Goal: Find contact information: Find contact information

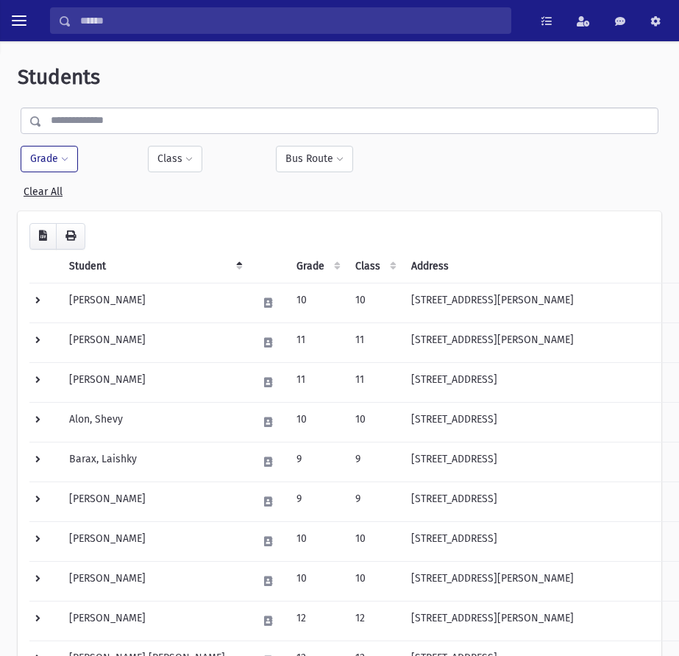
click at [55, 171] on button "Grade" at bounding box center [49, 159] width 57 height 26
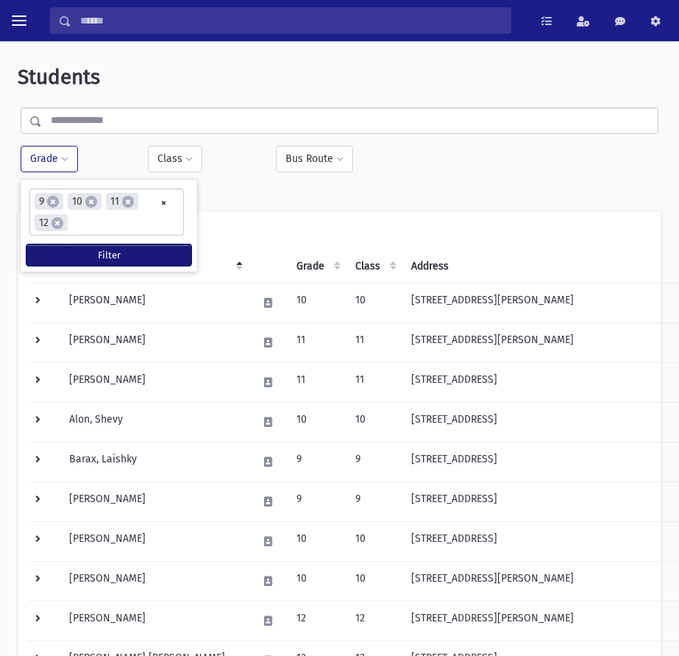
click at [137, 256] on button "Filter" at bounding box center [108, 254] width 165 height 21
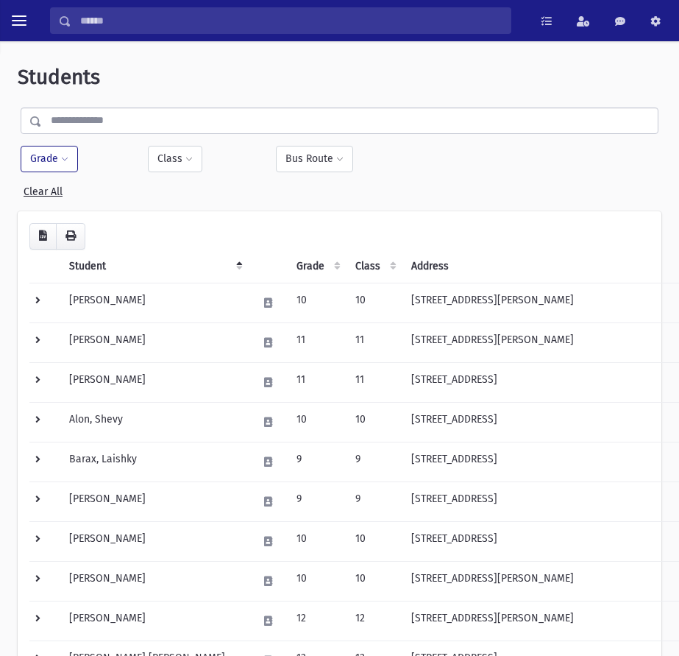
click at [288, 264] on th "Grade" at bounding box center [317, 267] width 59 height 34
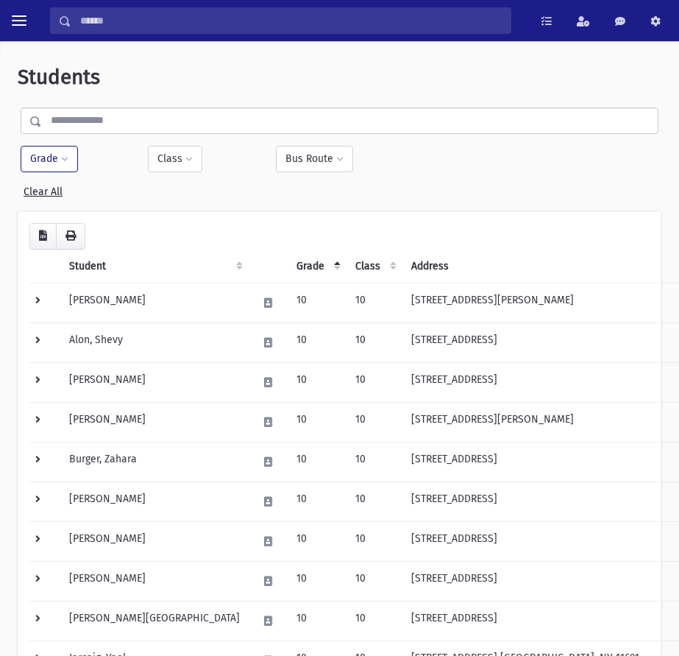
click at [288, 263] on th "Grade" at bounding box center [317, 267] width 59 height 34
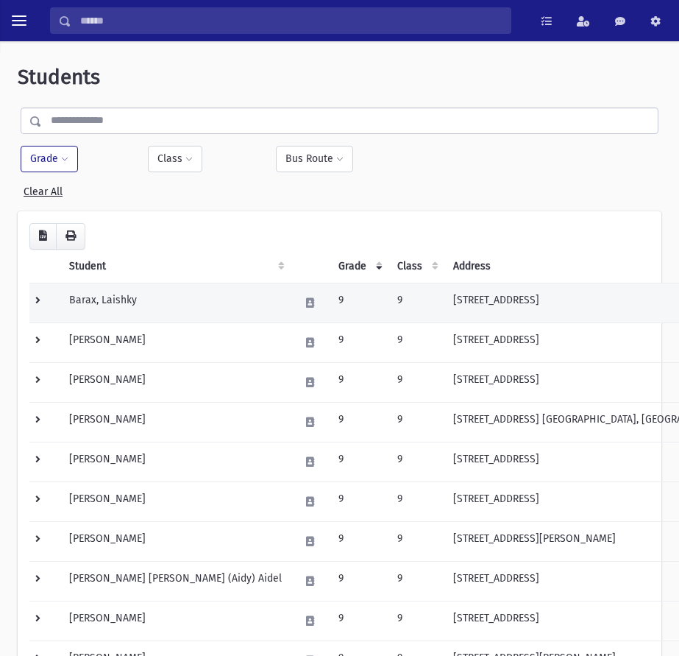
click at [42, 303] on td at bounding box center [44, 303] width 31 height 40
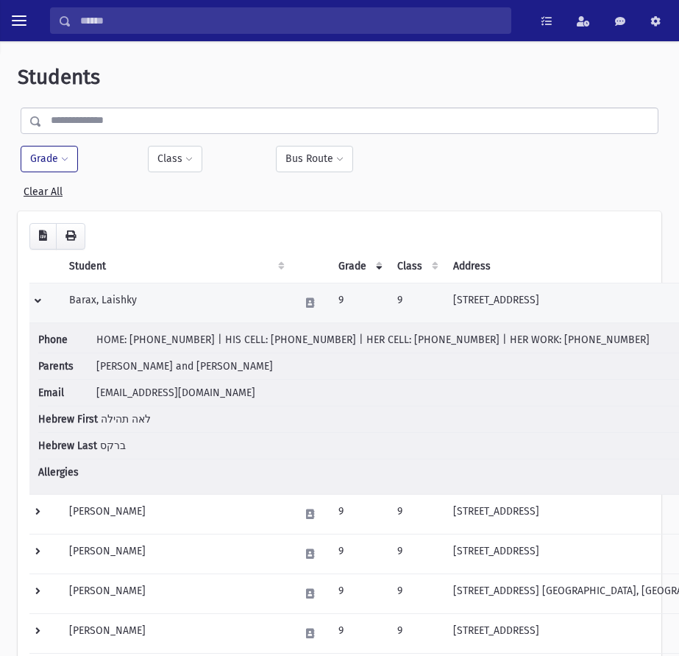
click at [40, 292] on td at bounding box center [44, 303] width 31 height 40
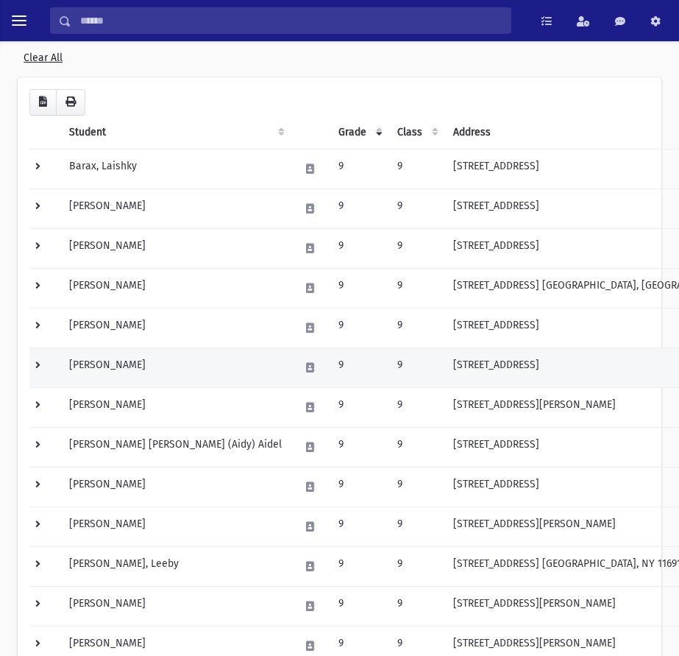
scroll to position [147, 0]
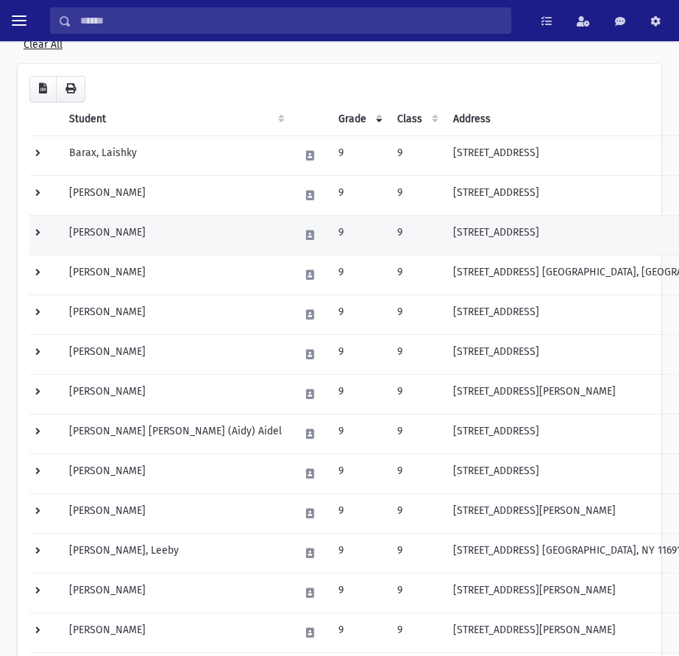
click at [35, 233] on td at bounding box center [44, 235] width 31 height 40
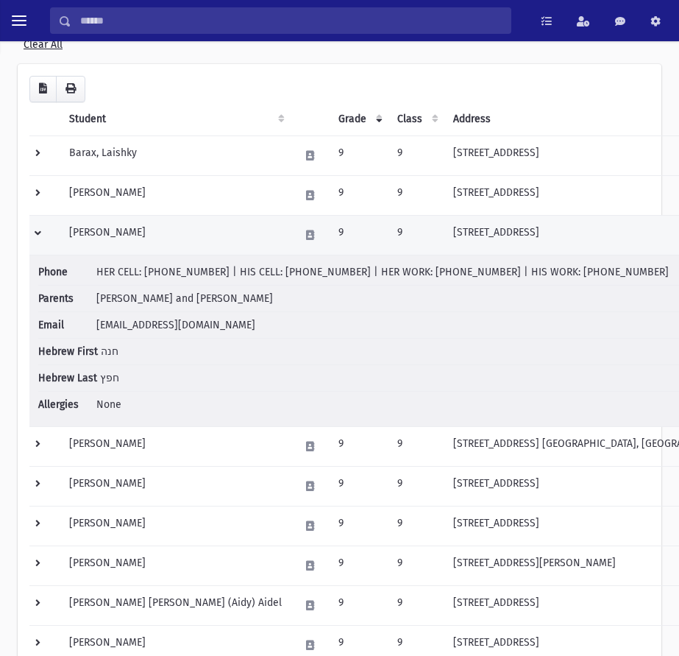
click at [35, 230] on td at bounding box center [44, 235] width 31 height 40
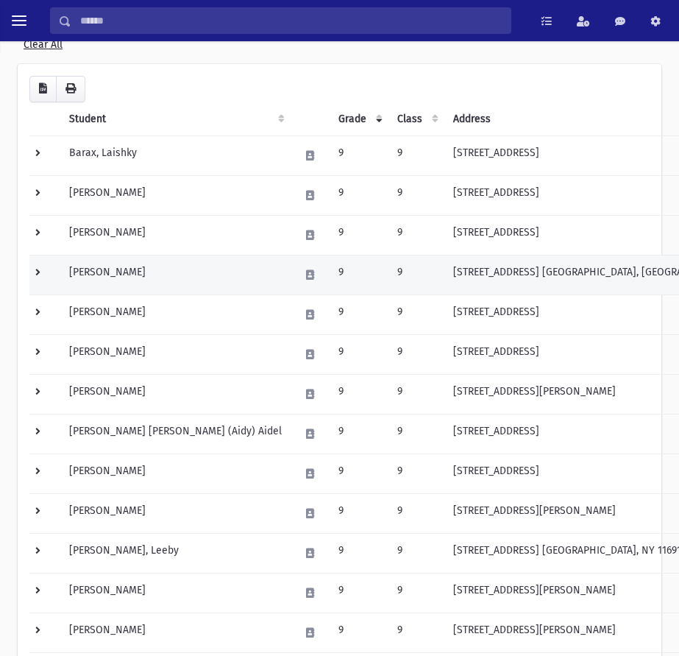
click at [43, 272] on td at bounding box center [44, 275] width 31 height 40
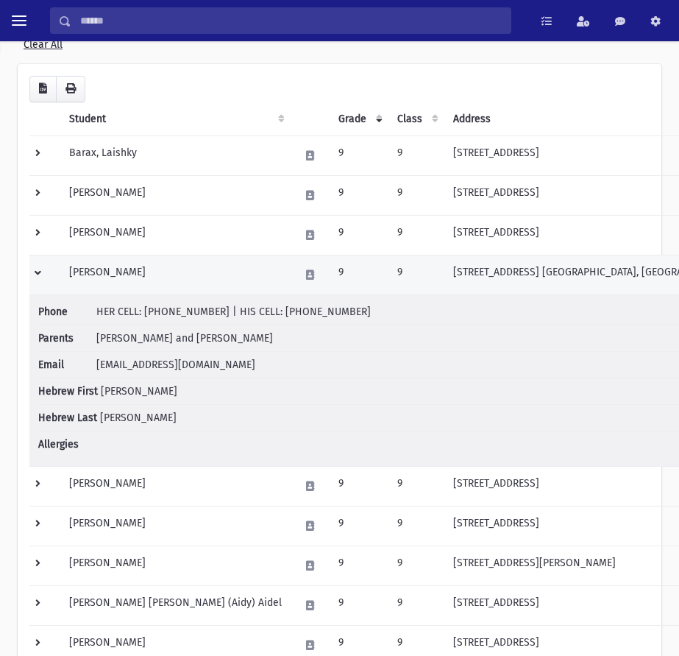
click at [42, 273] on td at bounding box center [44, 275] width 31 height 40
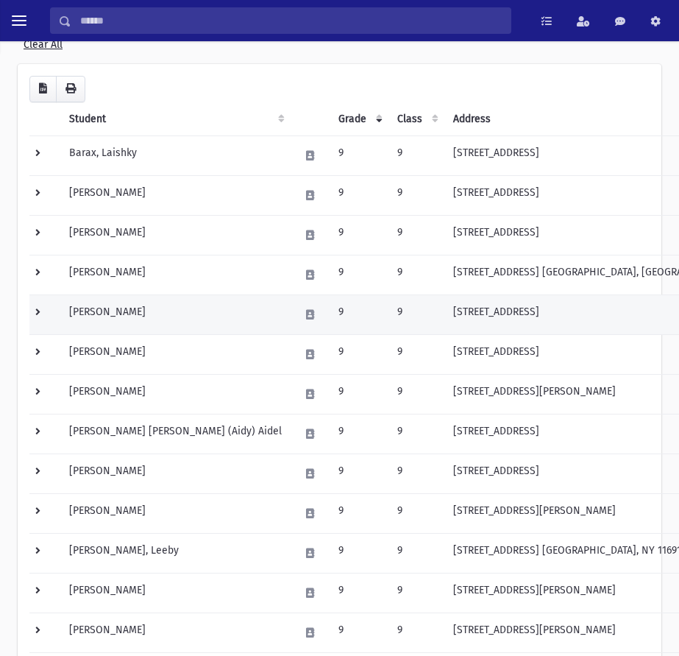
click at [33, 314] on td at bounding box center [44, 314] width 31 height 40
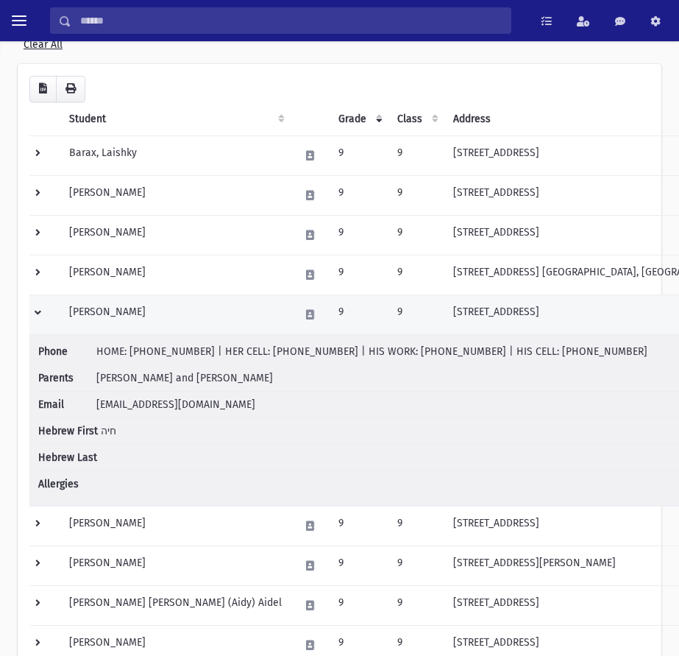
click at [40, 313] on td at bounding box center [44, 314] width 31 height 40
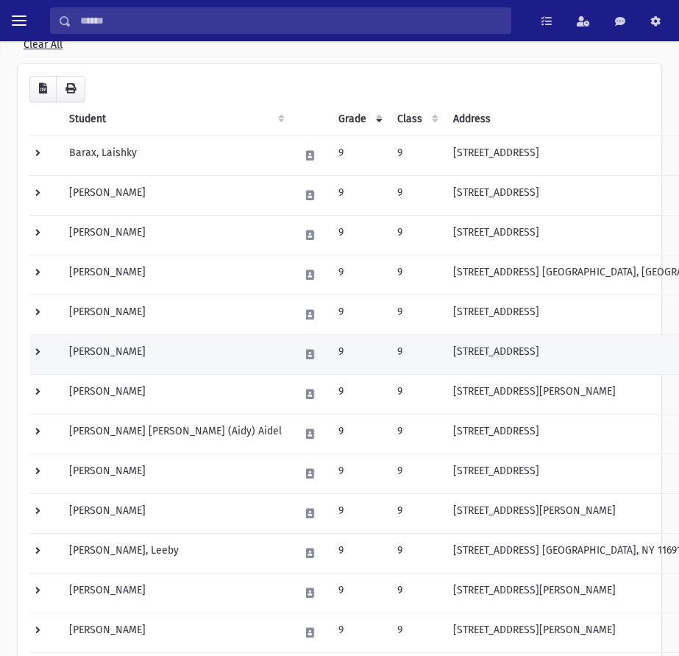
click at [33, 350] on td at bounding box center [44, 354] width 31 height 40
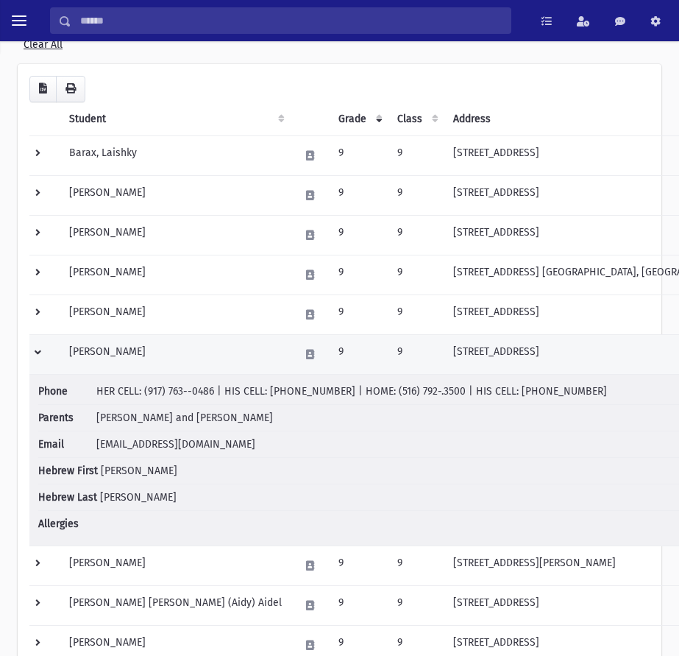
click at [168, 348] on td "[PERSON_NAME]" at bounding box center [175, 354] width 230 height 40
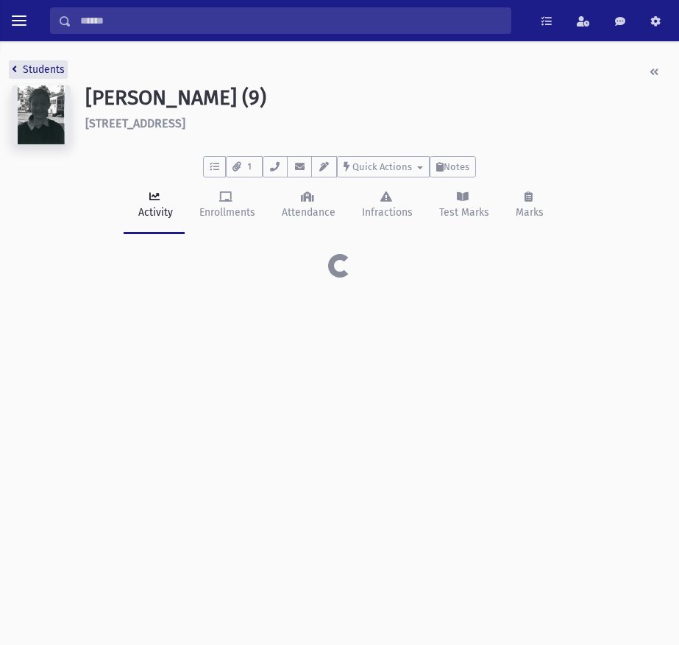
click at [25, 72] on link "Students" at bounding box center [38, 69] width 53 height 13
click at [298, 165] on icon "button" at bounding box center [300, 167] width 12 height 10
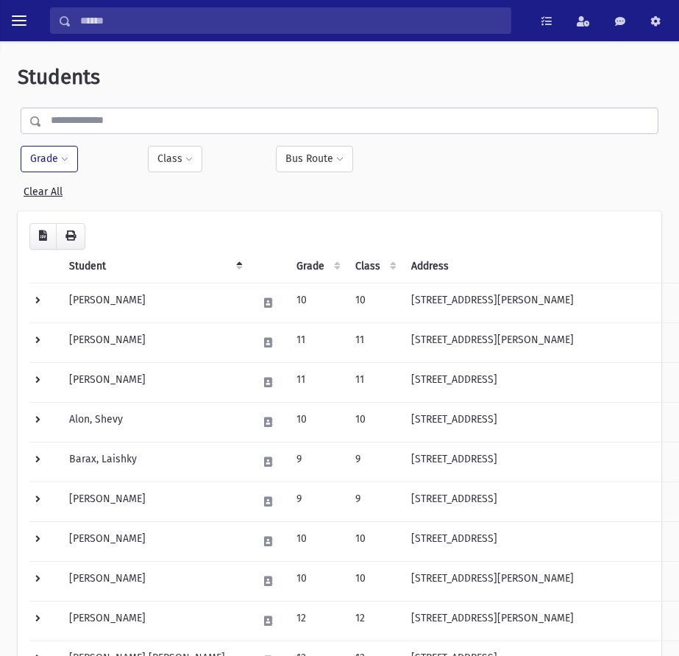
click at [51, 152] on button "Grade" at bounding box center [49, 159] width 57 height 26
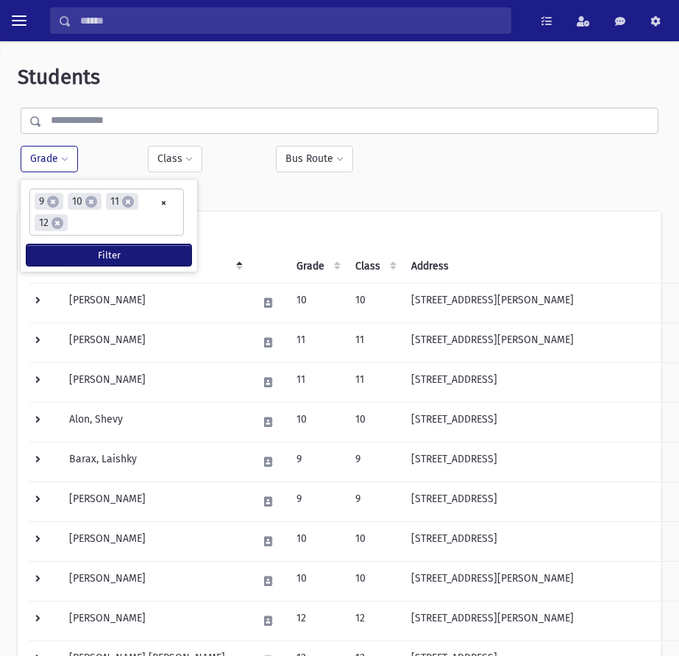
click at [83, 252] on button "Filter" at bounding box center [108, 254] width 165 height 21
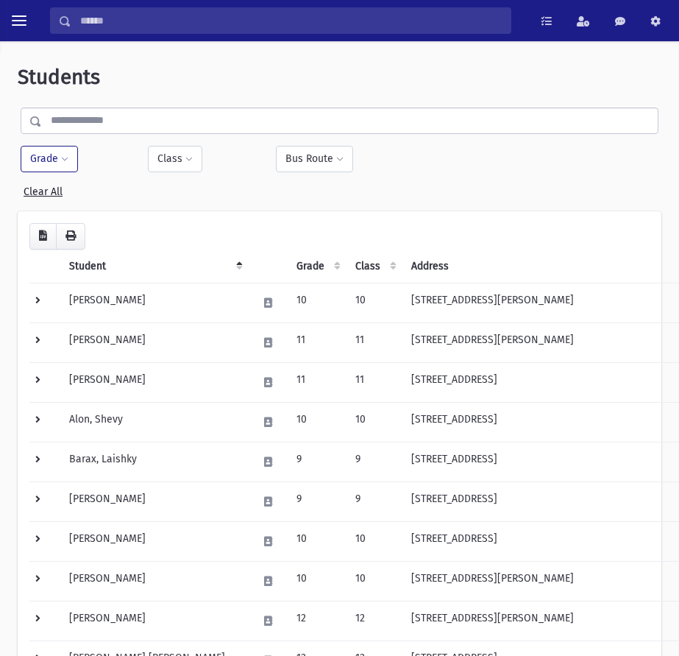
click at [288, 264] on th "Grade" at bounding box center [317, 267] width 59 height 34
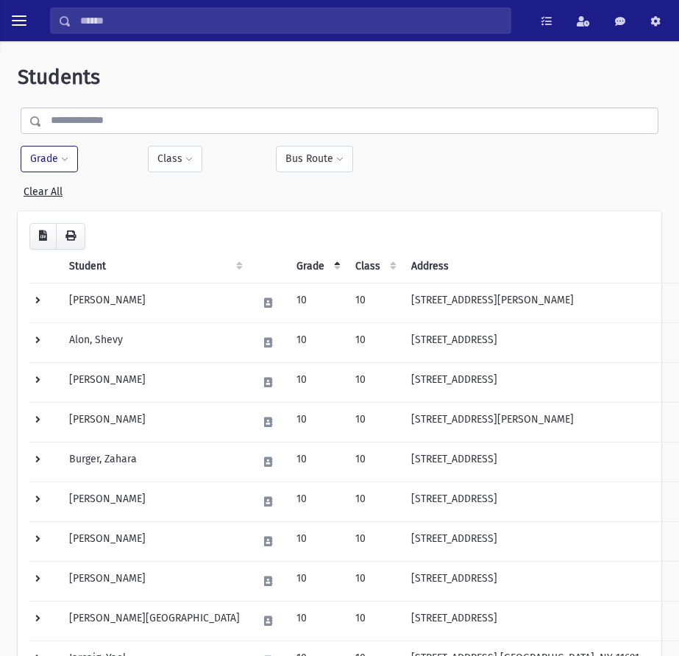
click at [288, 264] on th "Grade" at bounding box center [317, 267] width 59 height 34
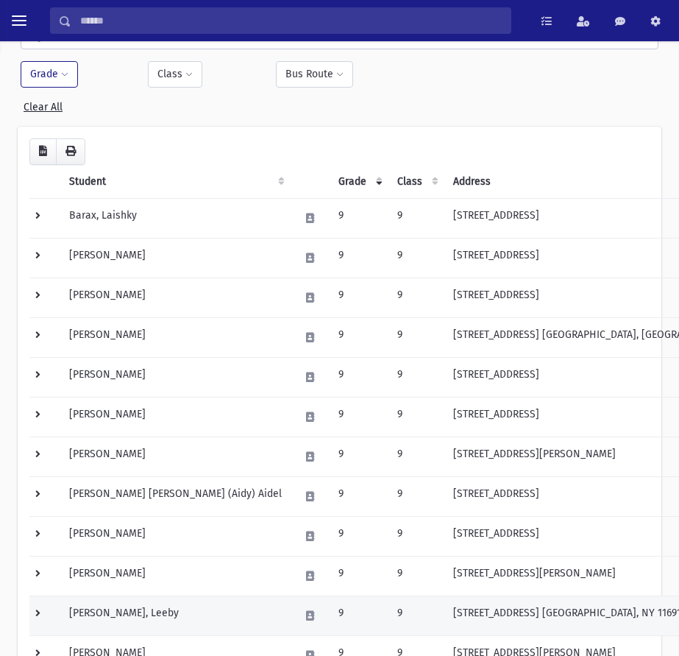
scroll to position [294, 0]
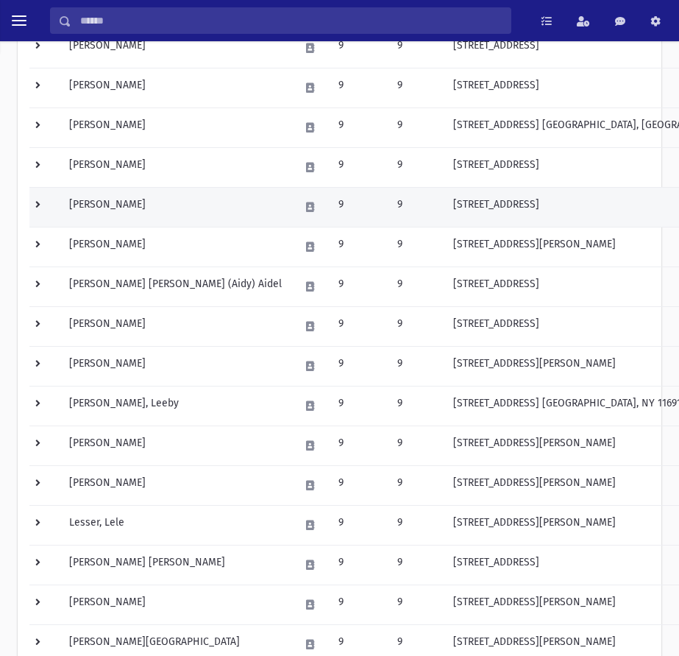
click at [41, 208] on td at bounding box center [44, 207] width 31 height 40
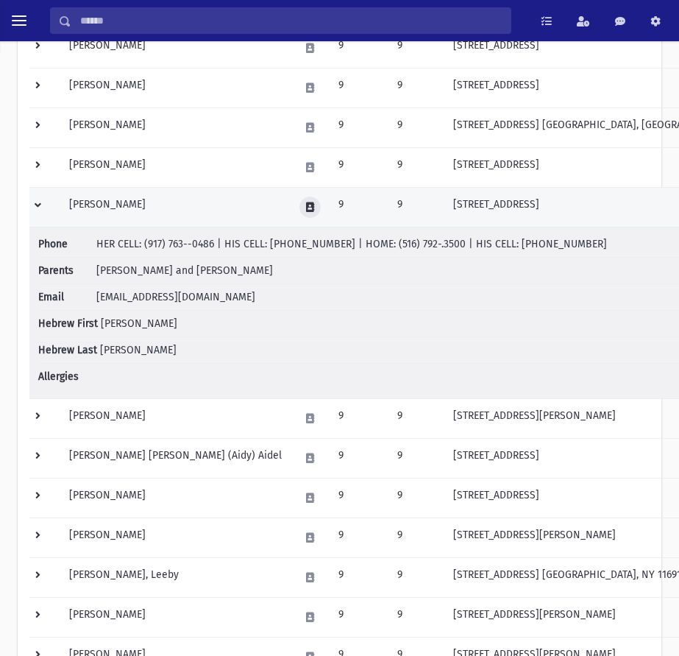
click at [306, 207] on icon at bounding box center [310, 207] width 8 height 10
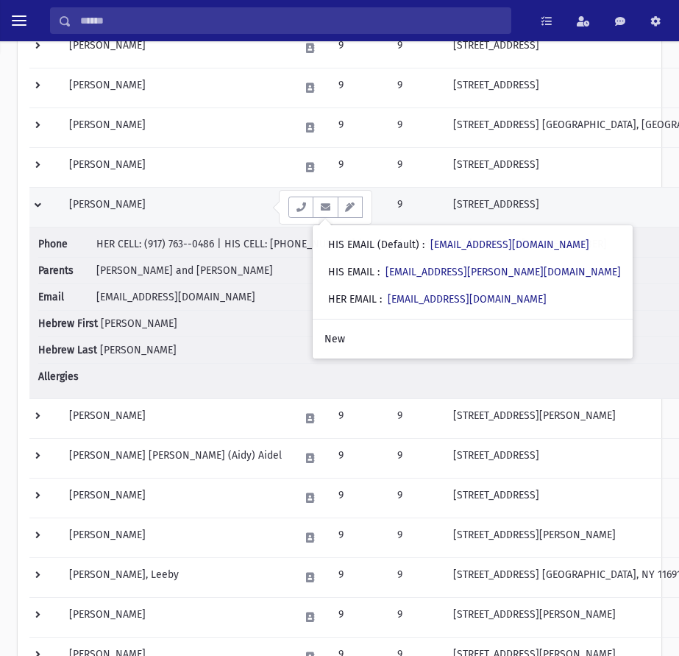
click at [38, 205] on td at bounding box center [44, 207] width 31 height 40
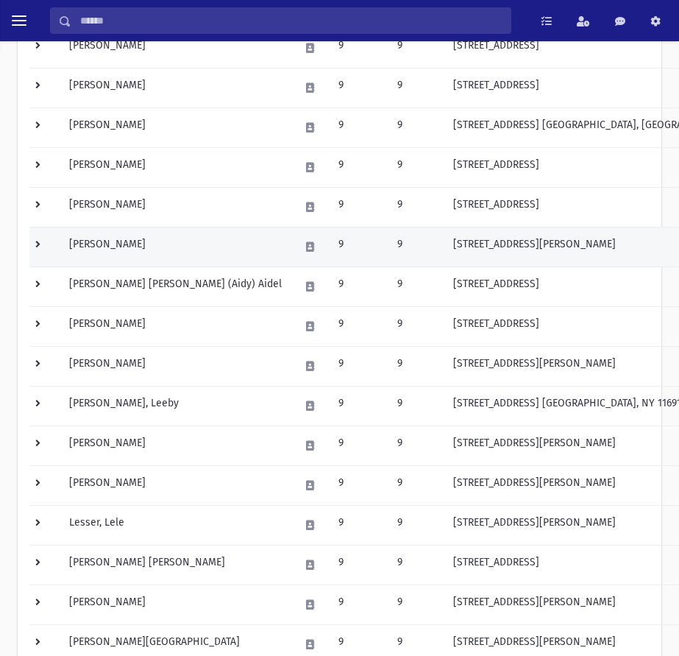
click at [32, 247] on td at bounding box center [44, 247] width 31 height 40
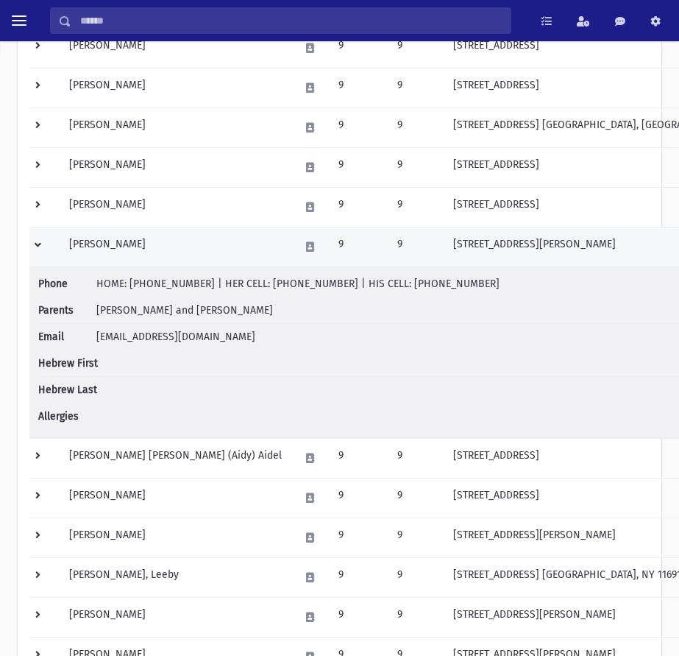
click at [40, 241] on td at bounding box center [44, 247] width 31 height 40
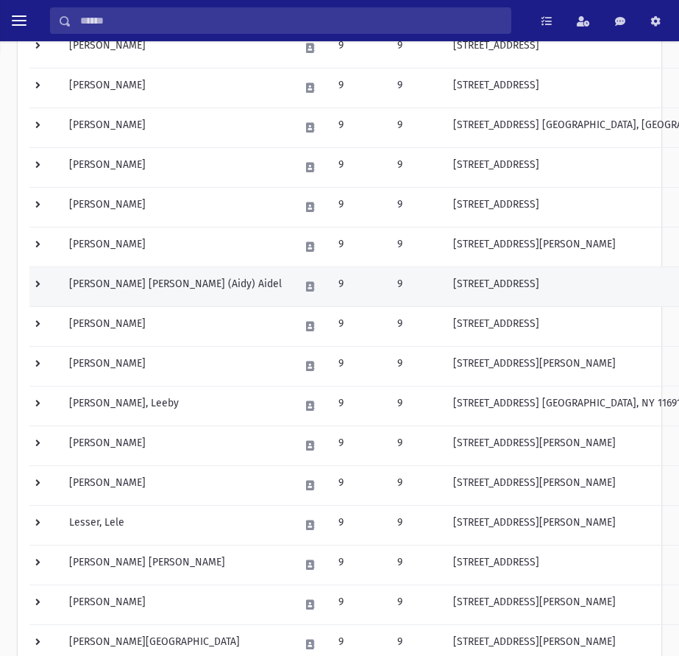
click at [43, 283] on td at bounding box center [44, 286] width 31 height 40
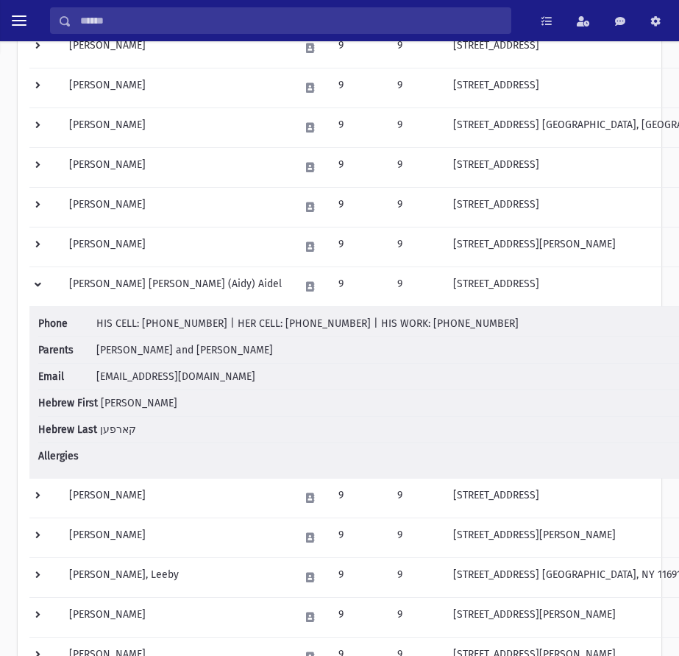
drag, startPoint x: 149, startPoint y: 376, endPoint x: 119, endPoint y: 372, distance: 31.2
click at [124, 371] on span "[EMAIL_ADDRESS][DOMAIN_NAME]" at bounding box center [175, 376] width 159 height 13
drag, startPoint x: 102, startPoint y: 375, endPoint x: 158, endPoint y: 375, distance: 56.7
click at [152, 375] on span "[EMAIL_ADDRESS][DOMAIN_NAME]" at bounding box center [175, 376] width 159 height 13
drag, startPoint x: 211, startPoint y: 374, endPoint x: 91, endPoint y: 381, distance: 120.2
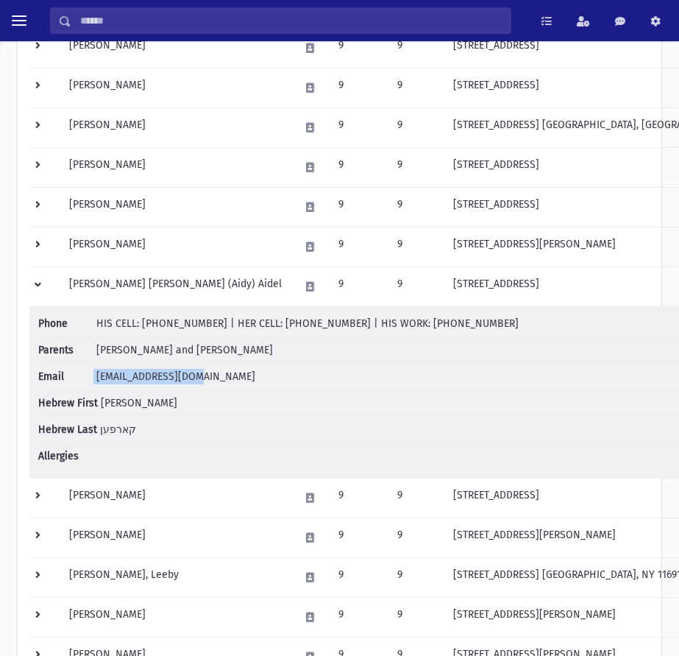
click at [91, 381] on li "Email [EMAIL_ADDRESS][DOMAIN_NAME]" at bounding box center [400, 377] width 724 height 26
copy li "[EMAIL_ADDRESS][DOMAIN_NAME]"
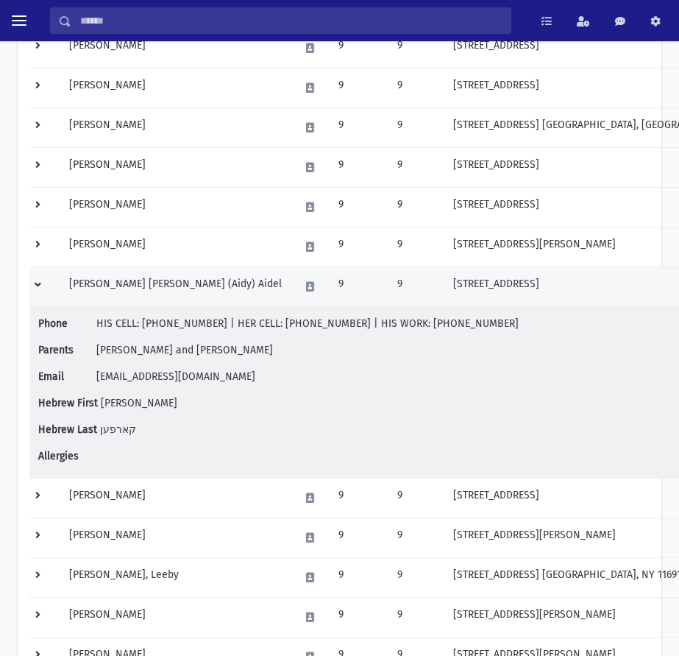
click at [38, 286] on td at bounding box center [44, 286] width 31 height 40
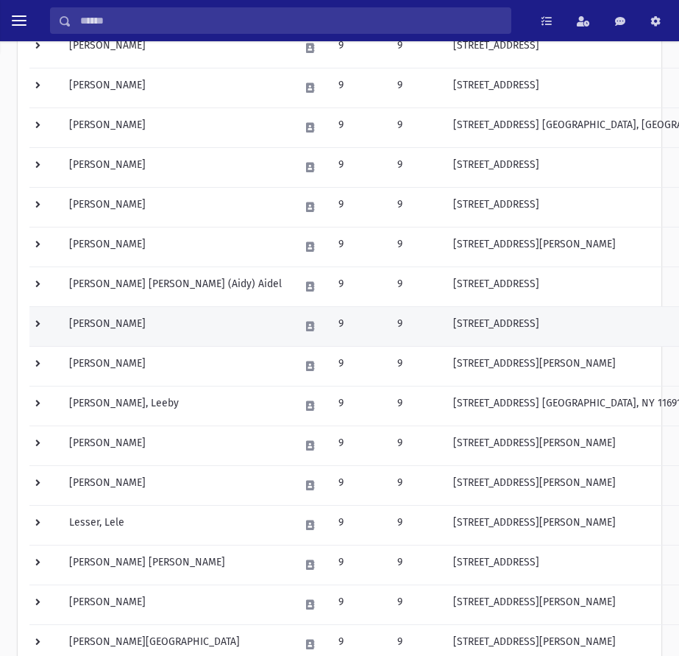
click at [39, 326] on td at bounding box center [44, 326] width 31 height 40
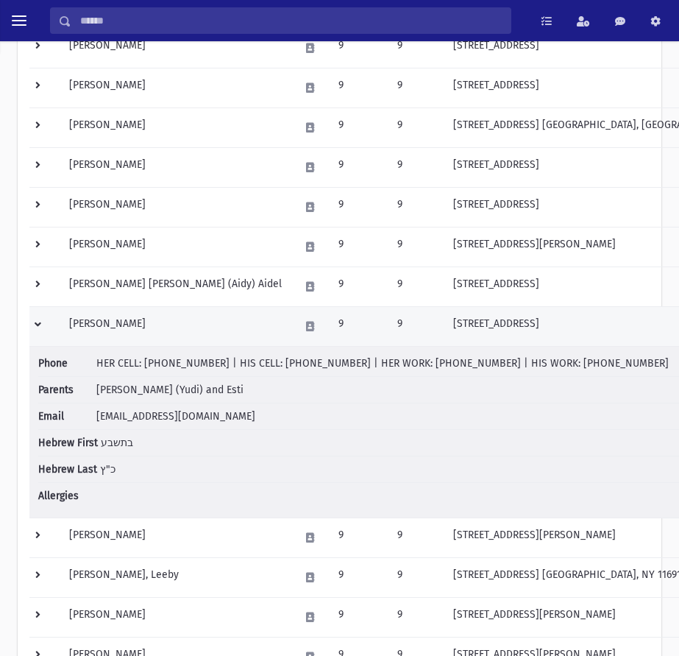
click at [38, 325] on td at bounding box center [44, 326] width 31 height 40
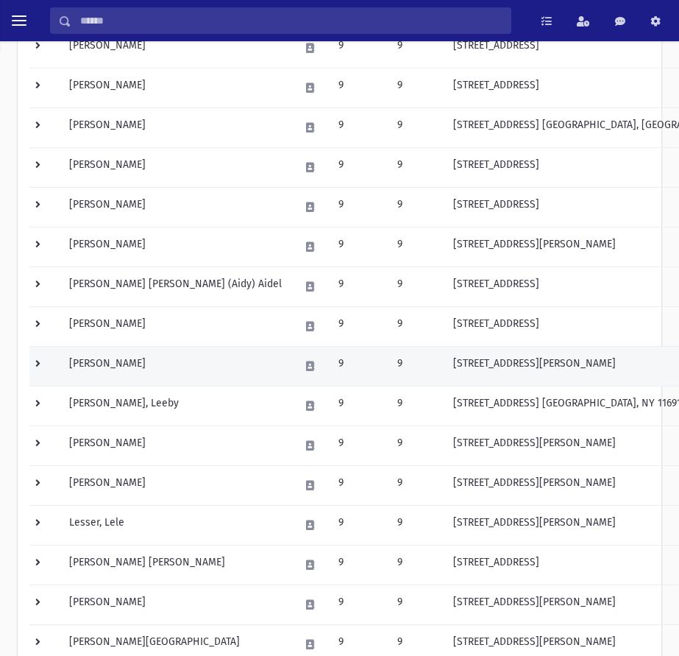
click at [43, 366] on td at bounding box center [44, 366] width 31 height 40
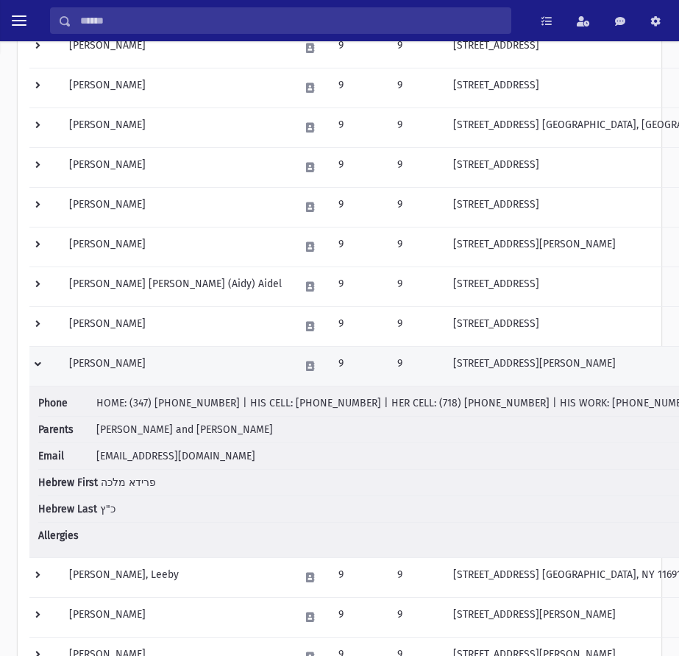
click at [46, 364] on td at bounding box center [44, 366] width 31 height 40
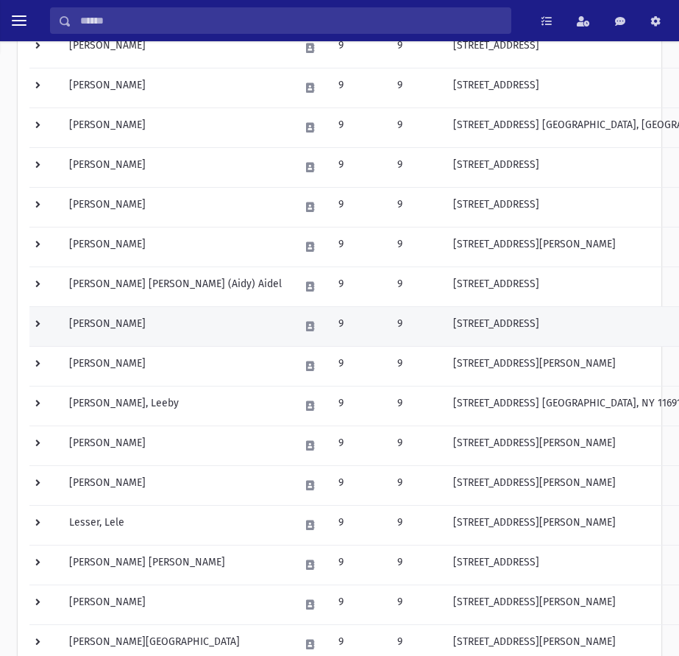
click at [43, 320] on td at bounding box center [44, 326] width 31 height 40
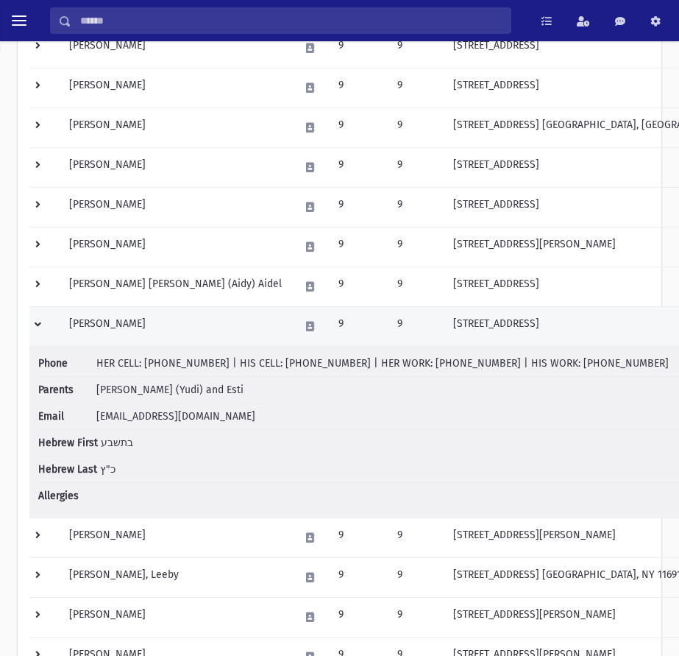
click at [43, 320] on td at bounding box center [44, 326] width 31 height 40
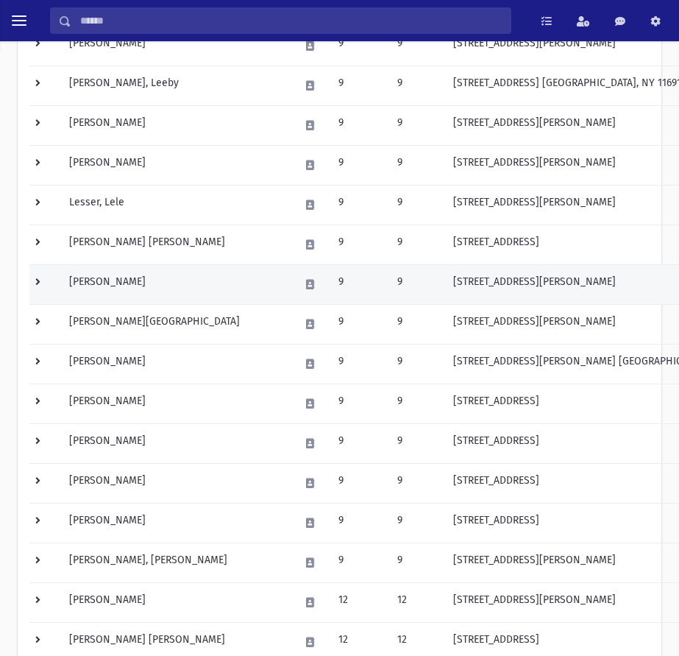
scroll to position [589, 0]
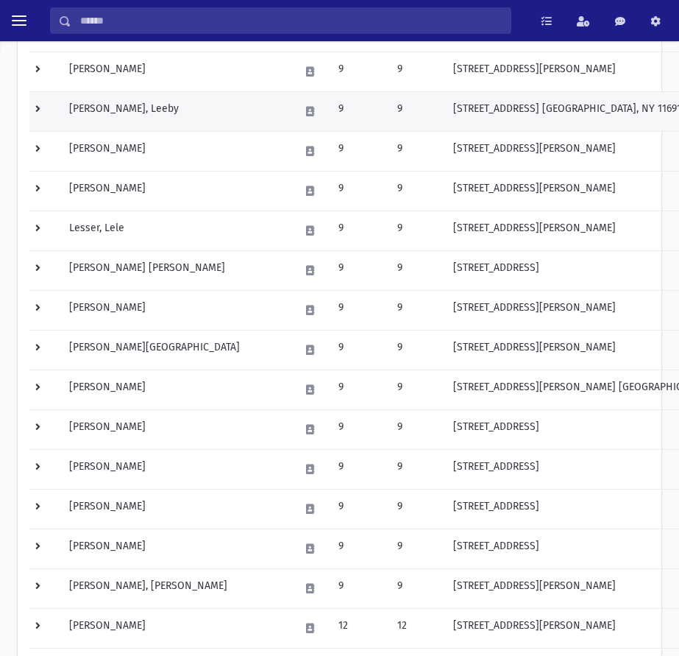
click at [38, 113] on td at bounding box center [44, 111] width 31 height 40
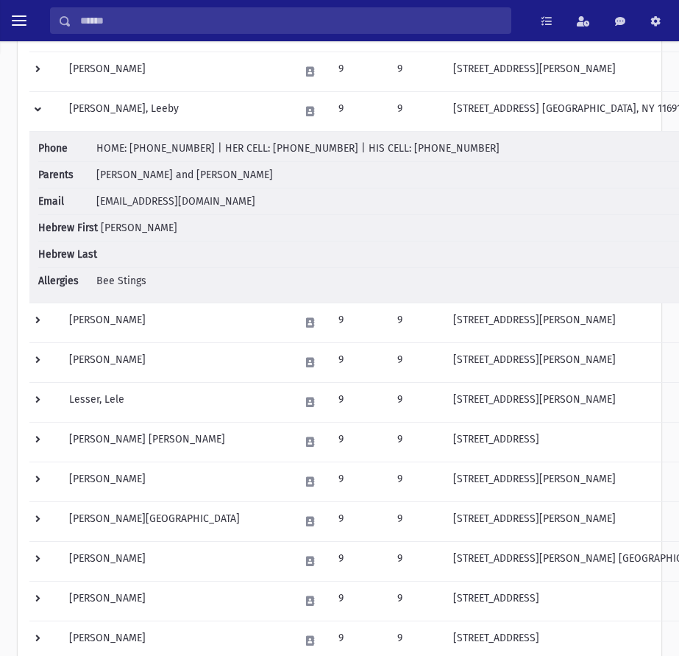
drag, startPoint x: 40, startPoint y: 319, endPoint x: 219, endPoint y: 291, distance: 180.4
click at [40, 319] on td at bounding box center [44, 323] width 31 height 40
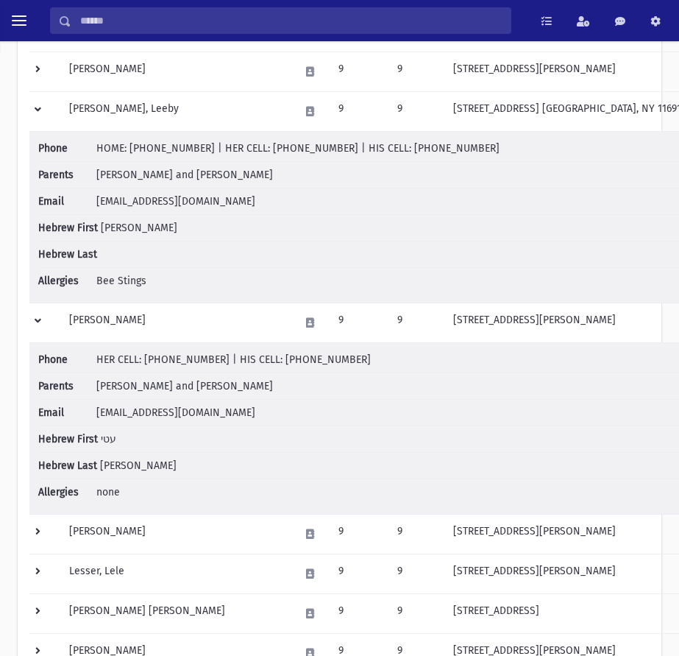
drag, startPoint x: 32, startPoint y: 318, endPoint x: 61, endPoint y: 270, distance: 55.8
click at [32, 318] on td at bounding box center [44, 323] width 31 height 40
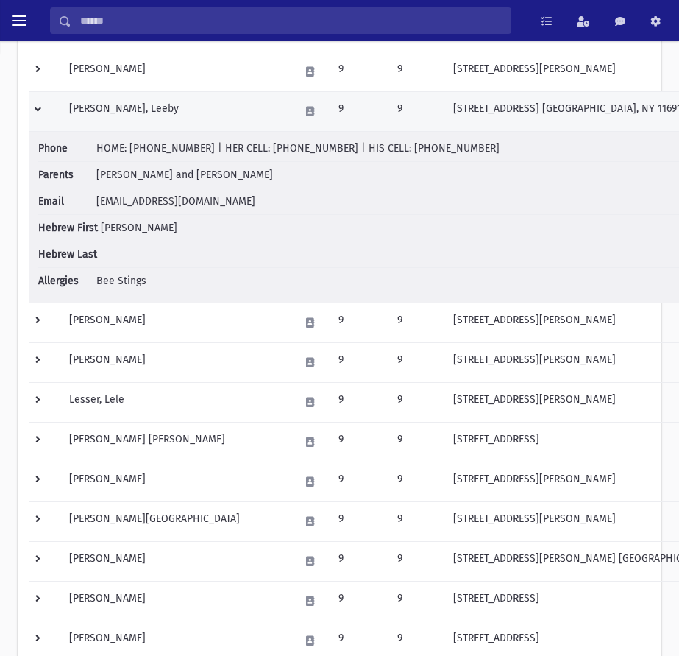
click at [35, 112] on td at bounding box center [44, 111] width 31 height 40
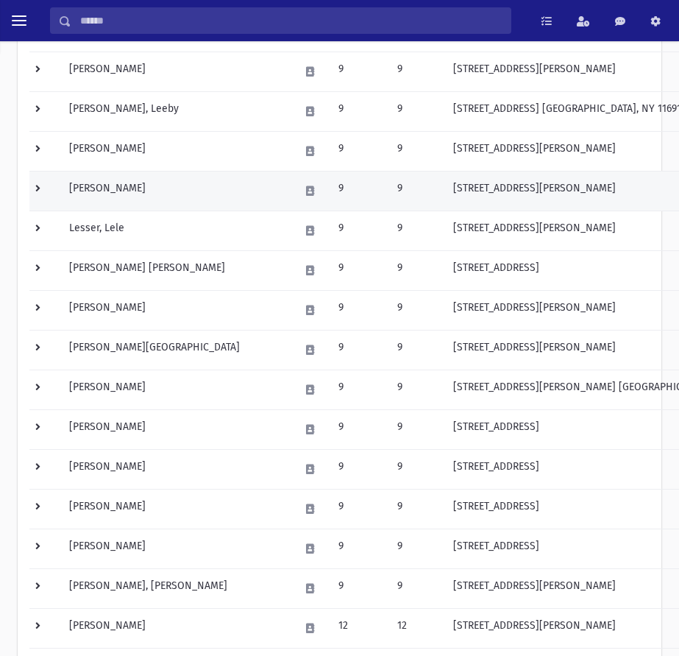
click at [43, 189] on td at bounding box center [44, 191] width 31 height 40
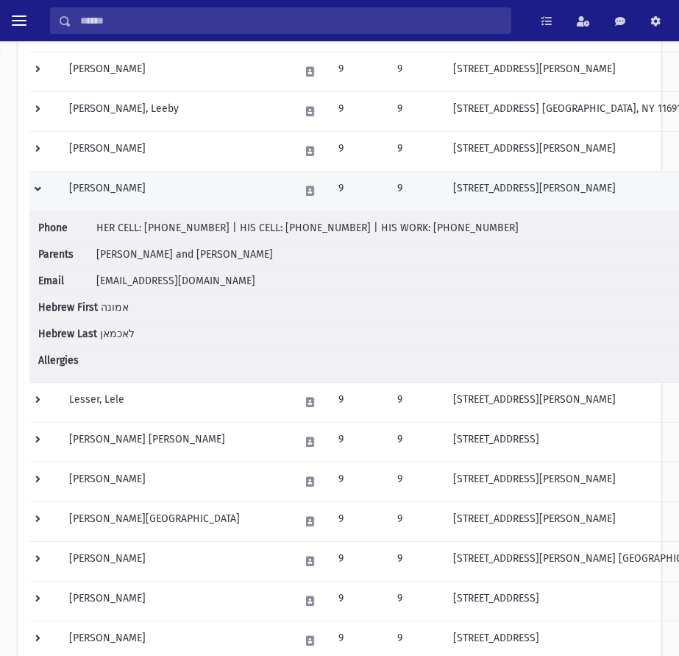
click at [38, 187] on td at bounding box center [44, 191] width 31 height 40
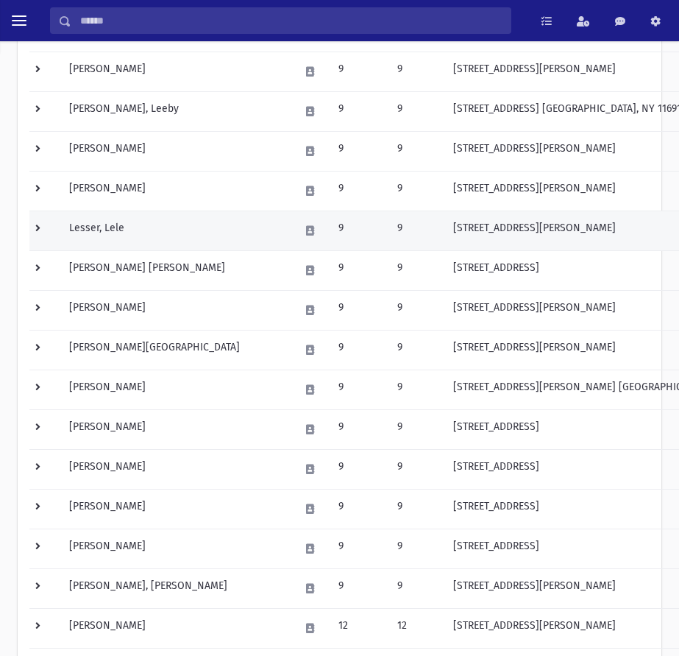
click at [40, 233] on td at bounding box center [44, 231] width 31 height 40
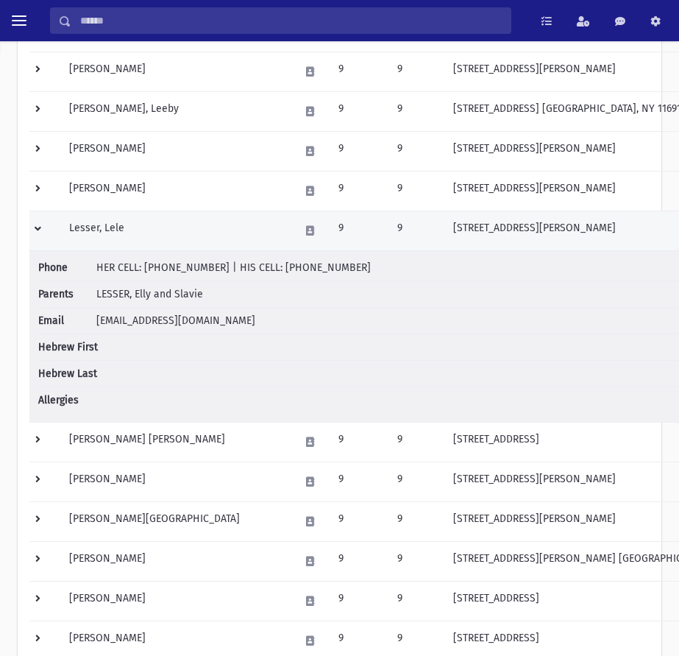
click at [32, 225] on td at bounding box center [44, 231] width 31 height 40
